Goal: Task Accomplishment & Management: Use online tool/utility

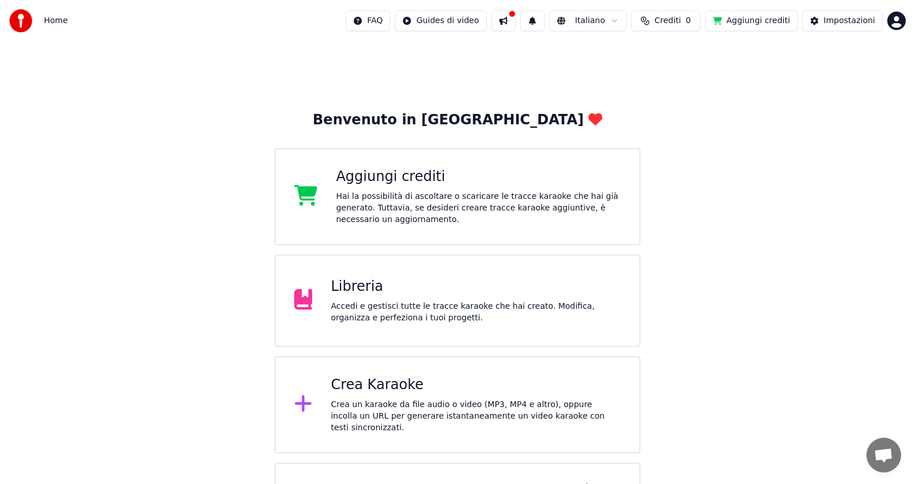
click at [440, 398] on div "Crea Karaoke Crea un karaoke da file audio o video (MP3, MP4 e altro), oppure i…" at bounding box center [476, 405] width 290 height 58
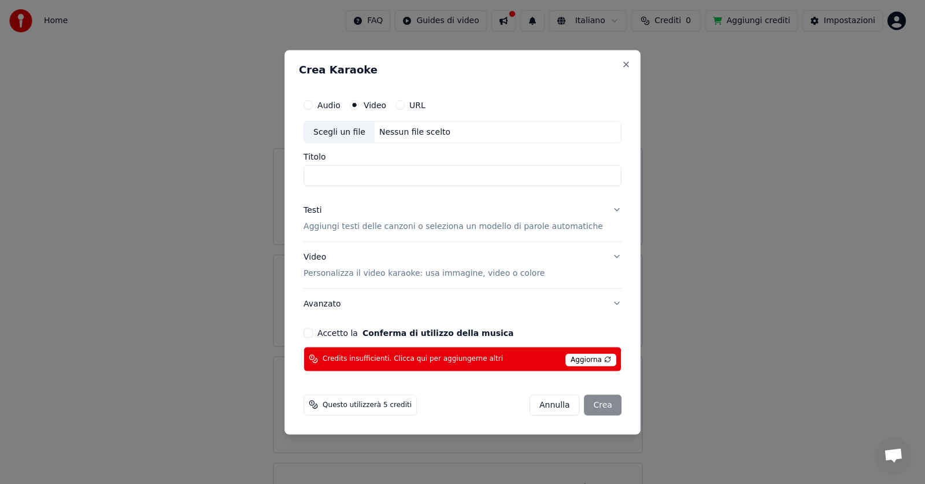
click at [368, 133] on div "Scegli un file" at bounding box center [339, 131] width 71 height 21
type input "**********"
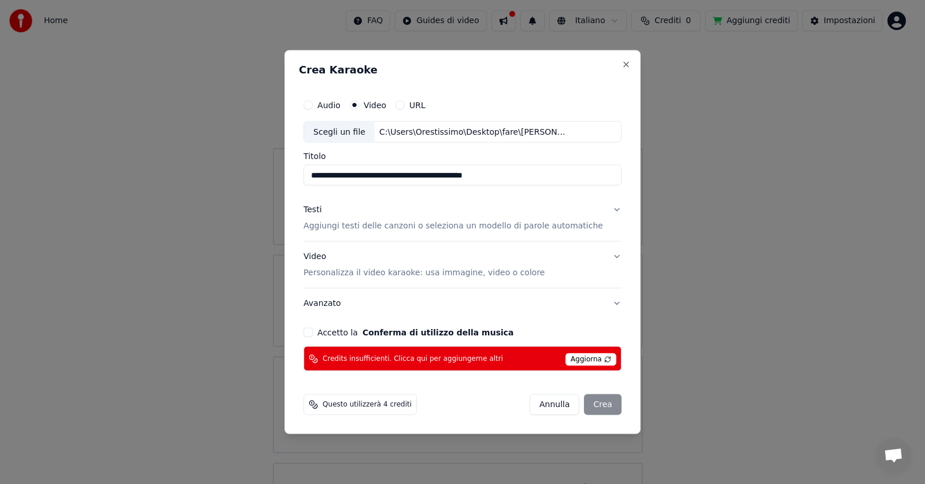
click at [478, 226] on p "Aggiungi testi delle canzoni o seleziona un modello di parole automatiche" at bounding box center [454, 226] width 300 height 12
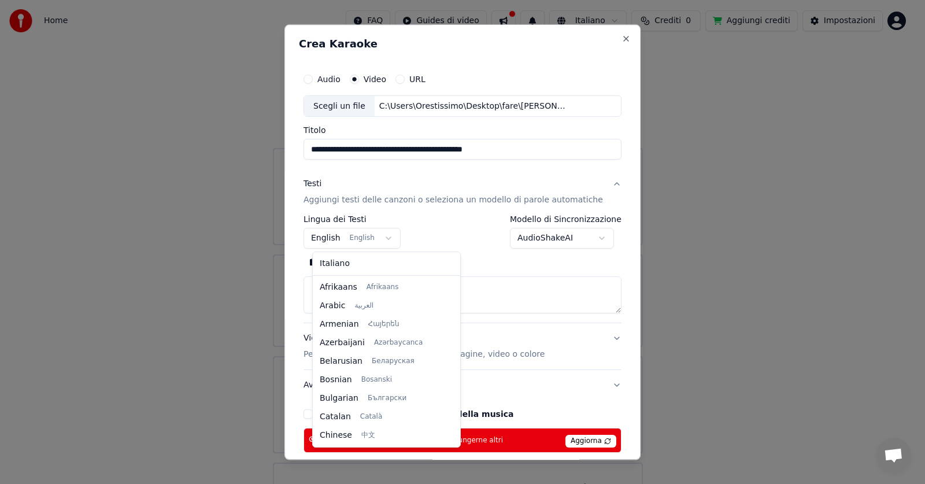
click at [390, 241] on body "Home FAQ Guides di video Italiano Crediti 0 Aggiungi crediti Impostazioni Benve…" at bounding box center [457, 295] width 915 height 590
select select "**"
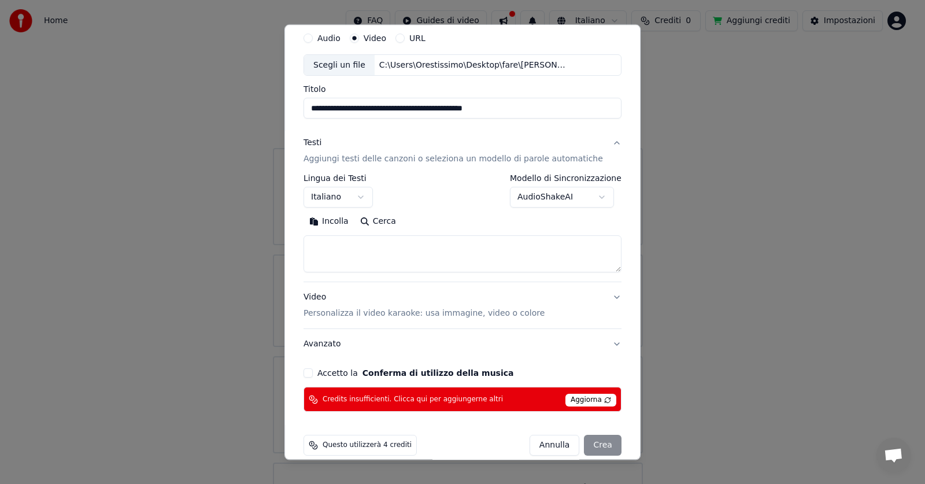
scroll to position [56, 0]
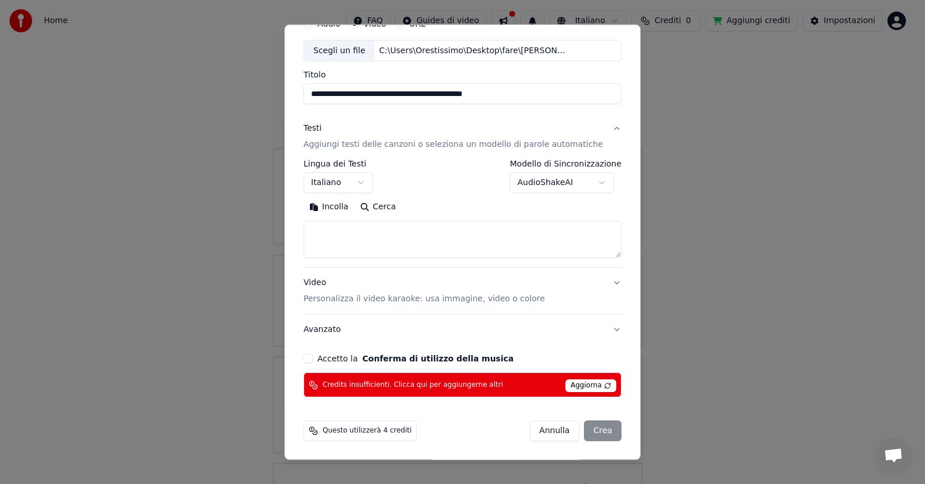
click at [313, 358] on button "Accetto la Conferma di utilizzo della musica" at bounding box center [308, 359] width 9 height 9
click at [596, 430] on div "Annulla Crea" at bounding box center [576, 431] width 92 height 21
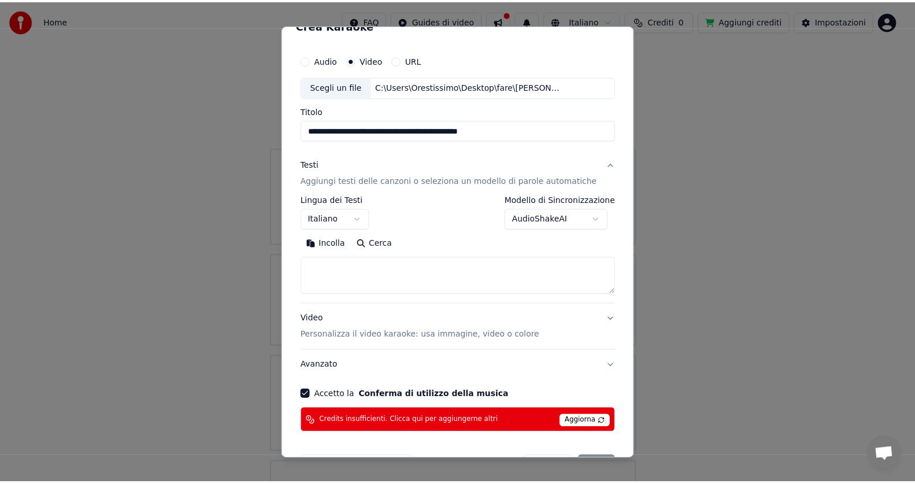
scroll to position [0, 0]
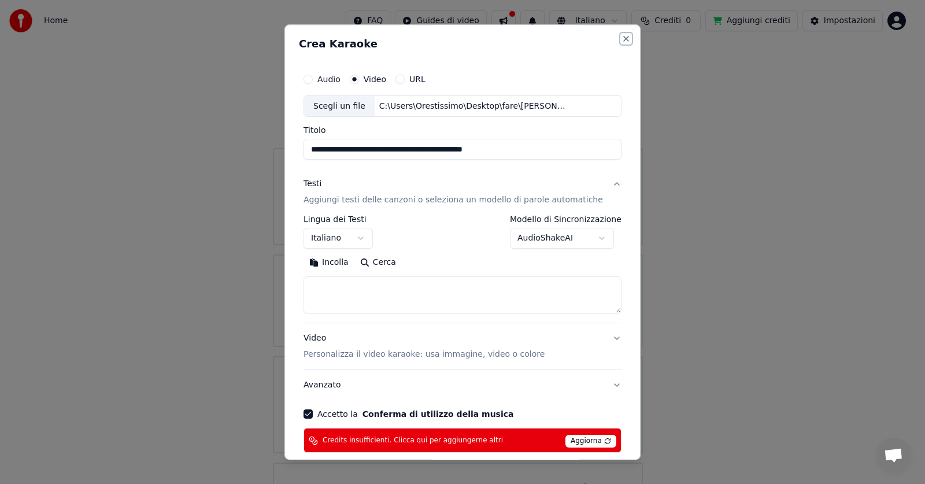
click at [622, 39] on button "Close" at bounding box center [626, 38] width 9 height 9
select select
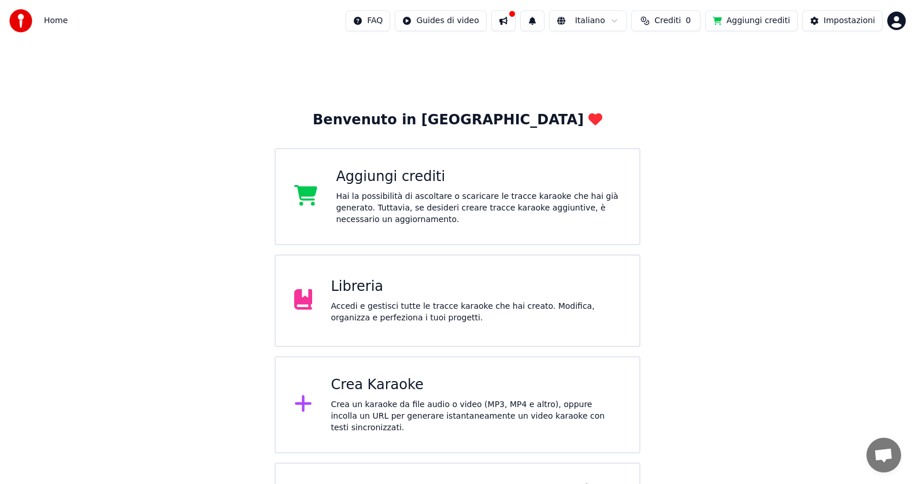
click at [674, 22] on span "Crediti" at bounding box center [668, 21] width 27 height 12
click at [676, 94] on button "Aggiorna" at bounding box center [665, 86] width 65 height 21
click at [744, 24] on button "Aggiungi crediti" at bounding box center [752, 20] width 93 height 21
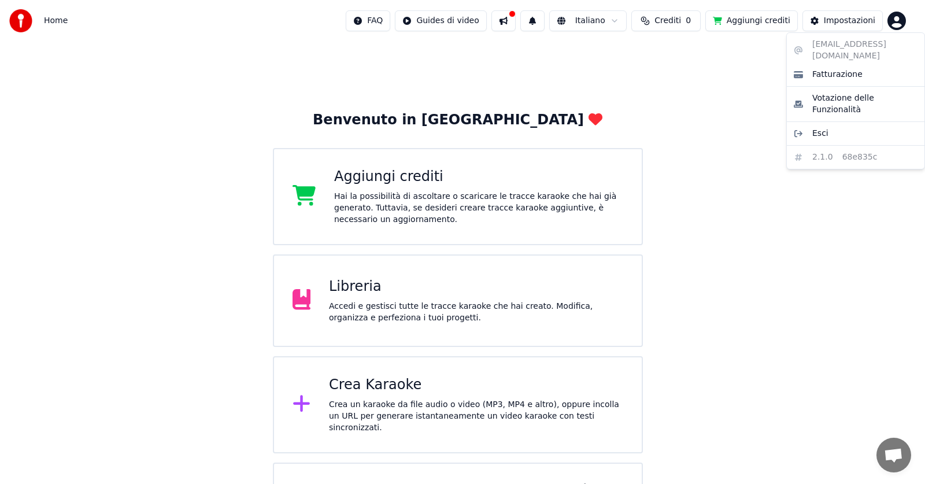
click at [902, 22] on html "Home FAQ Guides di video Italiano Crediti 0 Aggiungi crediti Impostazioni Benve…" at bounding box center [462, 295] width 925 height 590
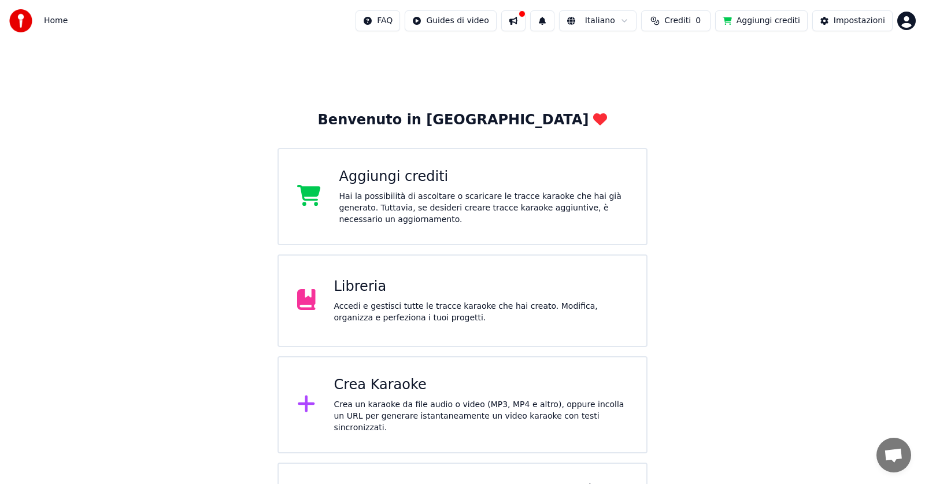
click at [751, 24] on html "Home FAQ Guides di video Italiano Crediti 0 Aggiungi crediti Impostazioni Benve…" at bounding box center [462, 295] width 925 height 590
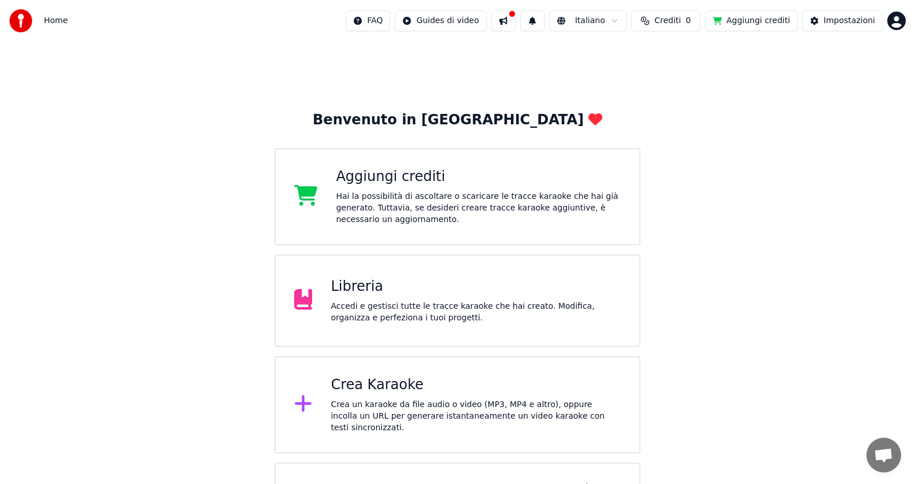
click at [751, 24] on button "Aggiungi crediti" at bounding box center [752, 20] width 93 height 21
